Goal: Find specific page/section: Find specific page/section

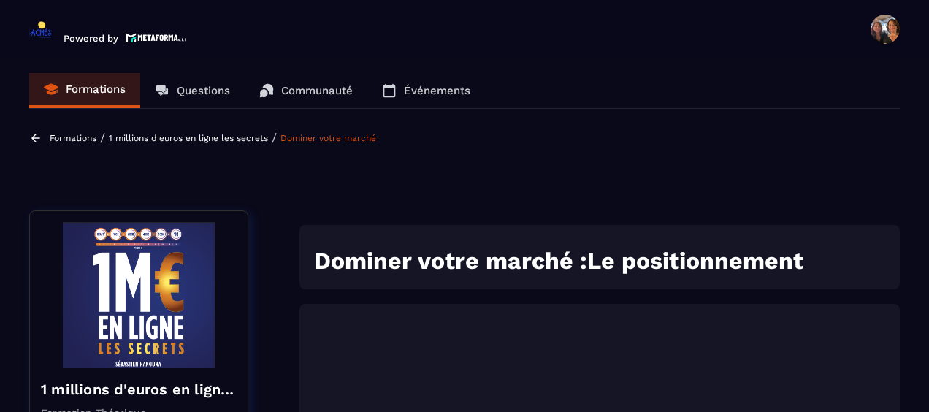
scroll to position [5, 0]
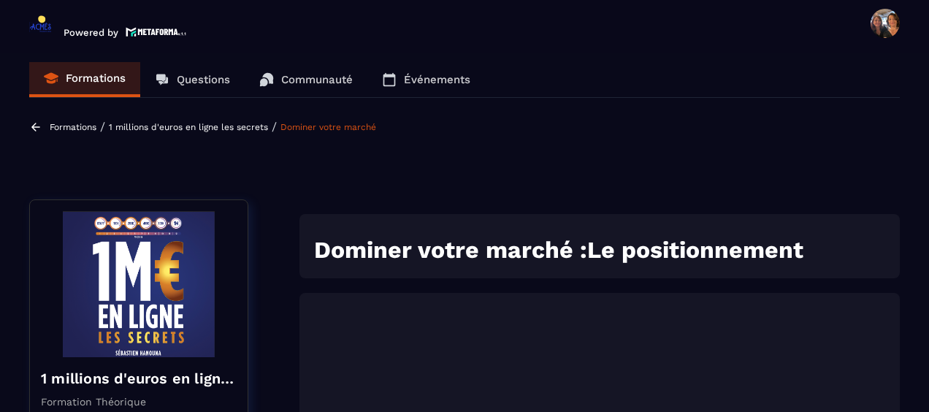
click at [885, 31] on span at bounding box center [884, 23] width 29 height 29
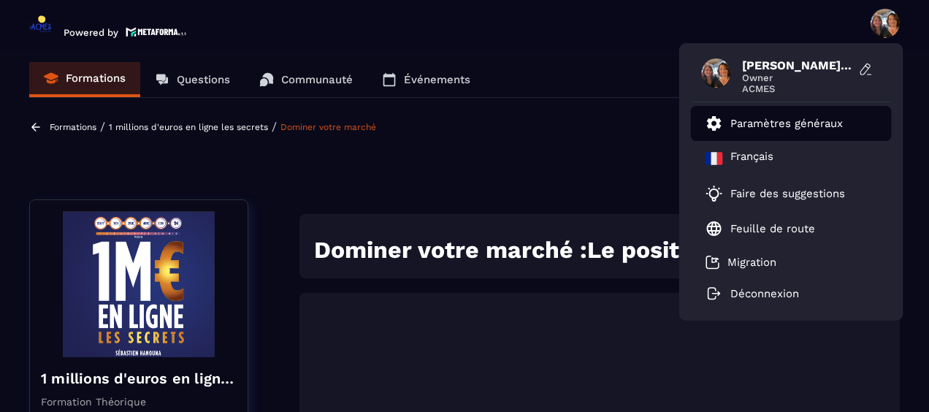
click at [815, 124] on p "Paramètres généraux" at bounding box center [786, 123] width 112 height 13
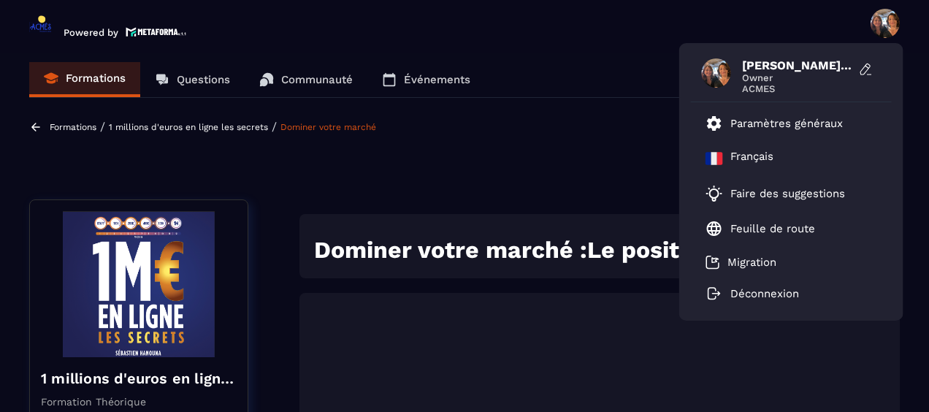
click at [72, 124] on p "Formations" at bounding box center [73, 127] width 47 height 10
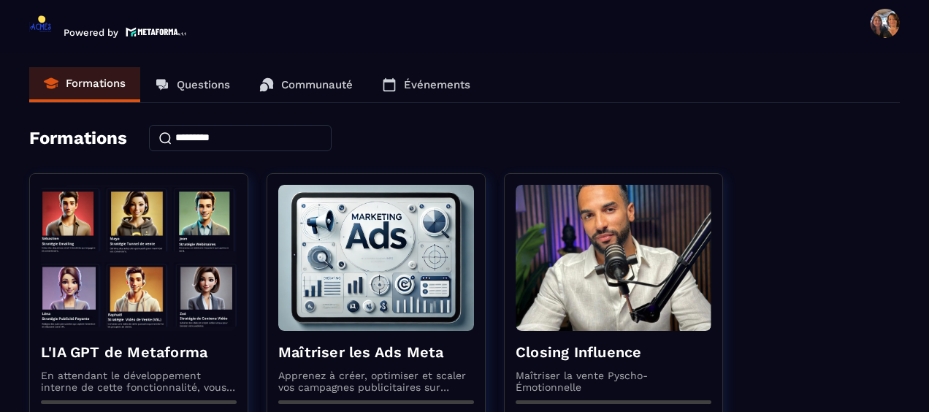
click at [881, 17] on span at bounding box center [884, 23] width 29 height 29
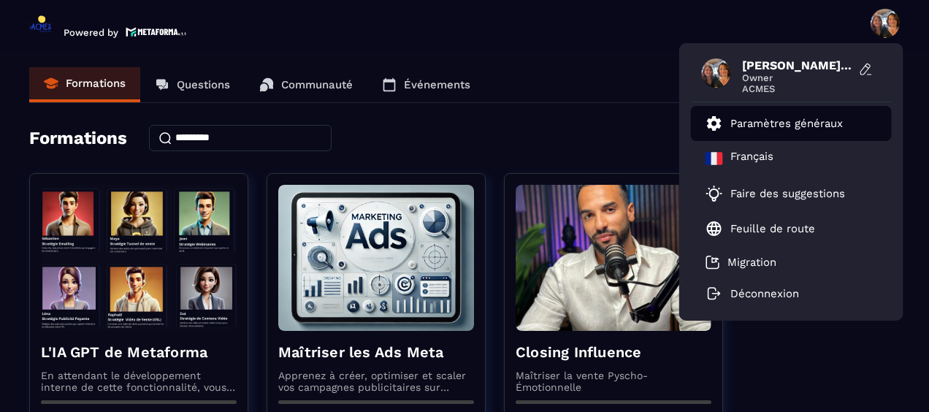
click at [759, 120] on p "Paramètres généraux" at bounding box center [786, 123] width 112 height 13
click at [721, 124] on icon at bounding box center [714, 124] width 18 height 18
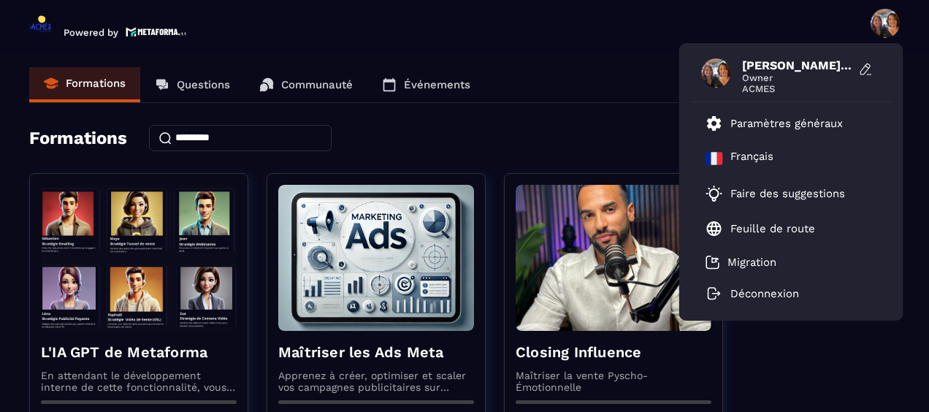
click at [91, 86] on p "Formations" at bounding box center [96, 83] width 60 height 13
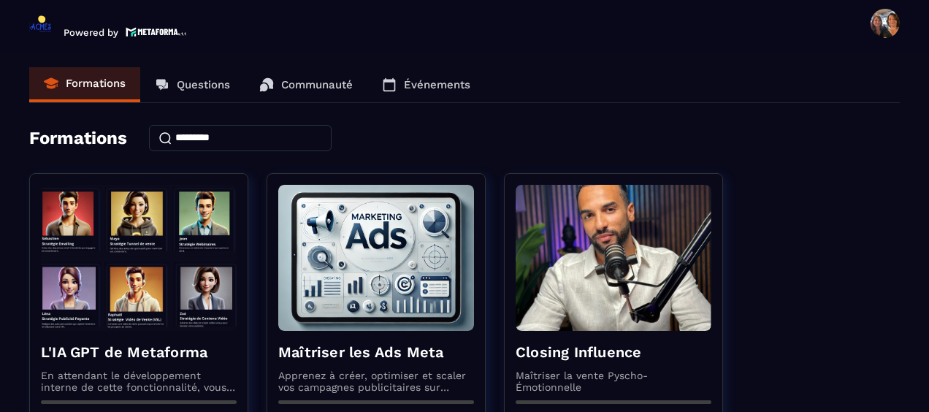
click at [204, 91] on link "Questions" at bounding box center [192, 84] width 104 height 35
click at [207, 86] on p "Questions" at bounding box center [203, 84] width 53 height 13
click at [204, 83] on p "Questions" at bounding box center [203, 84] width 53 height 13
